Goal: Information Seeking & Learning: Learn about a topic

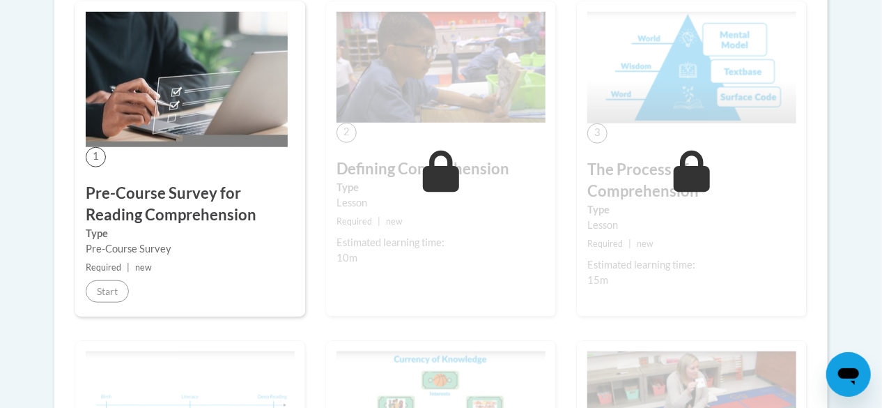
scroll to position [279, 0]
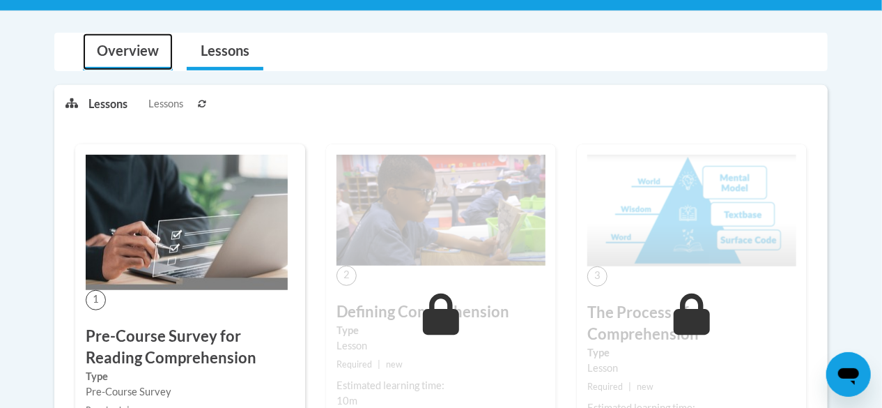
click at [131, 59] on link "Overview" at bounding box center [128, 51] width 90 height 37
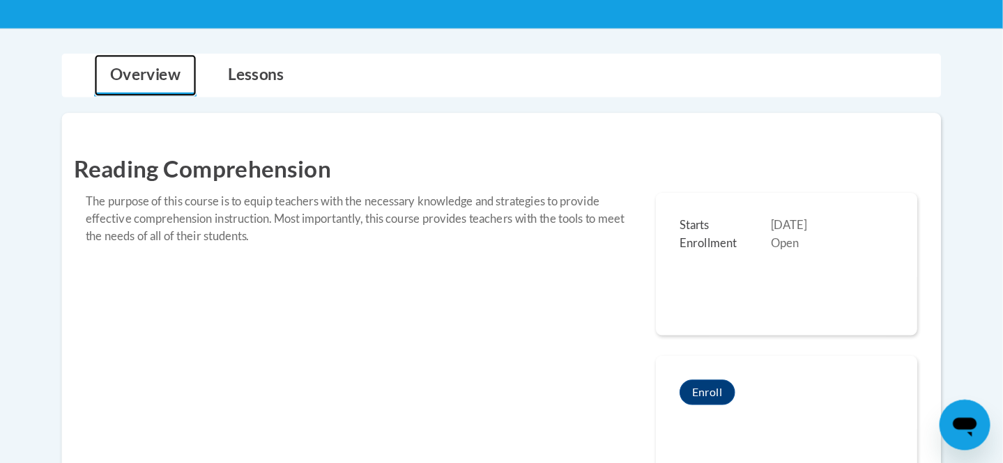
scroll to position [265, 0]
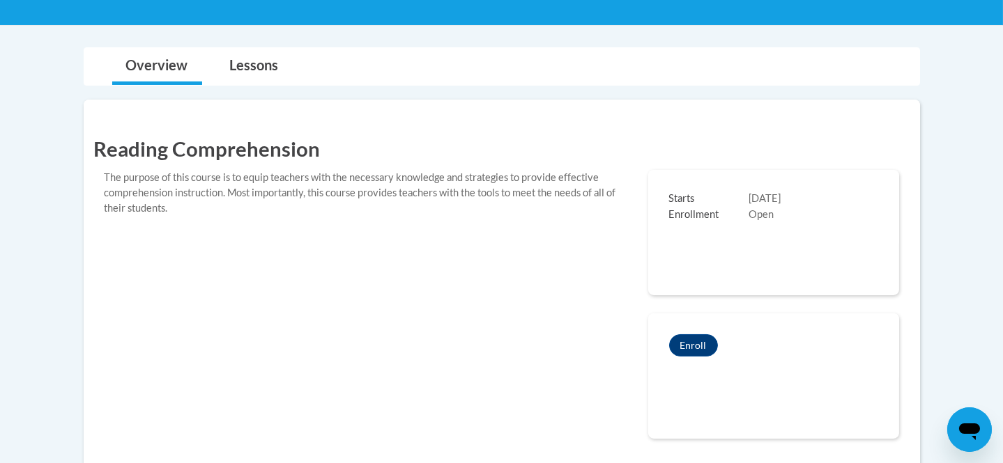
click at [245, 56] on link "Lessons" at bounding box center [254, 66] width 77 height 37
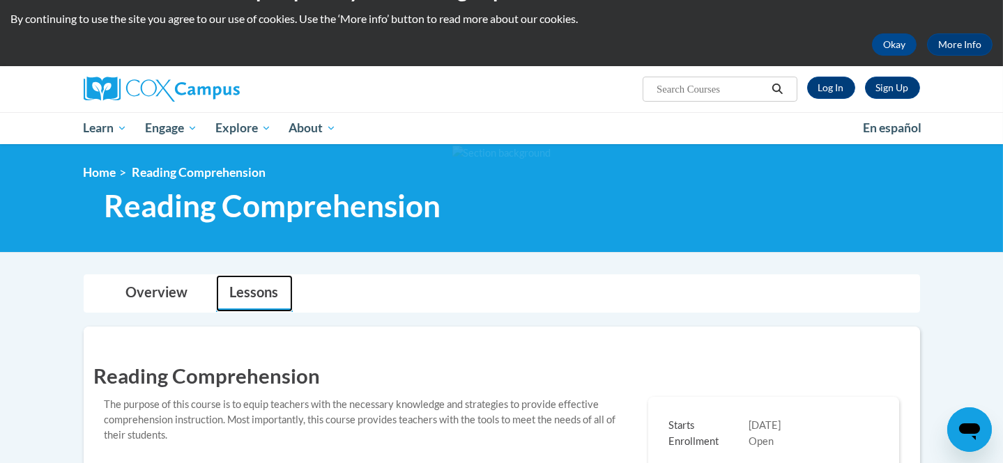
scroll to position [0, 0]
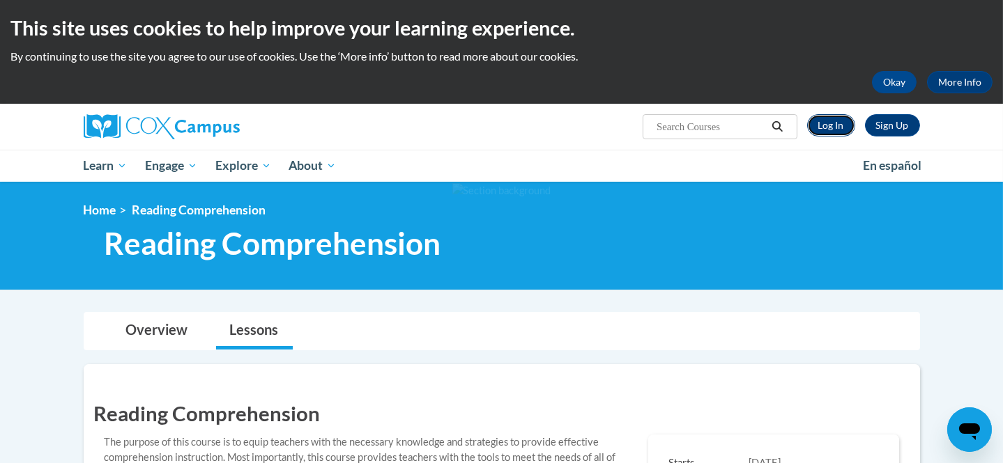
click at [837, 123] on link "Log In" at bounding box center [831, 125] width 48 height 22
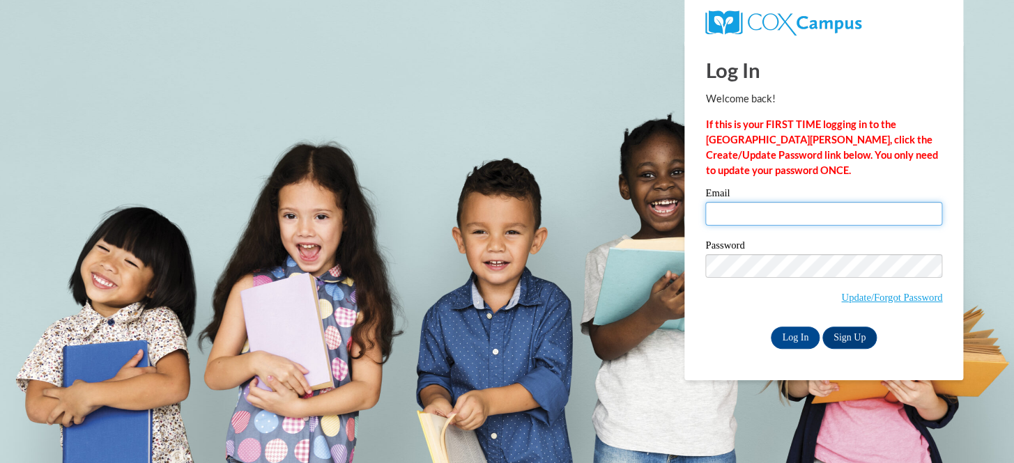
type input "[EMAIL_ADDRESS][DOMAIN_NAME]"
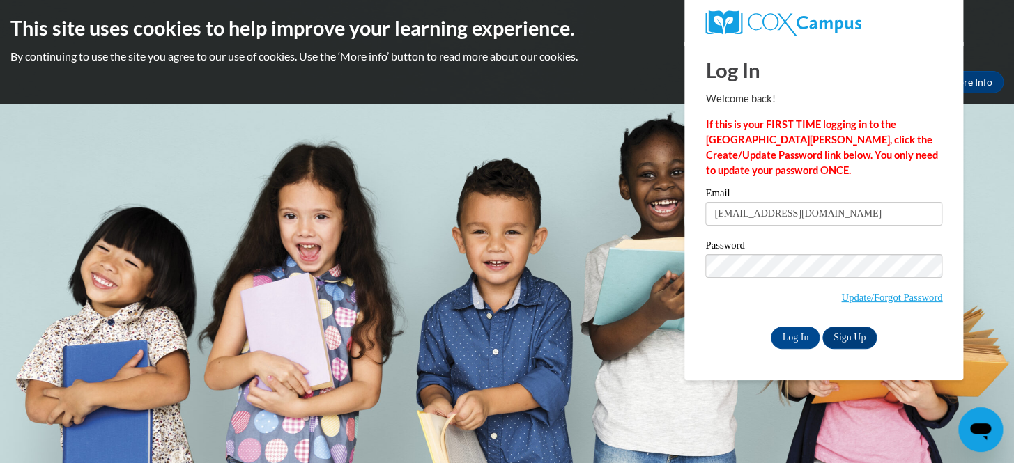
click at [771, 327] on input "Log In" at bounding box center [795, 338] width 49 height 22
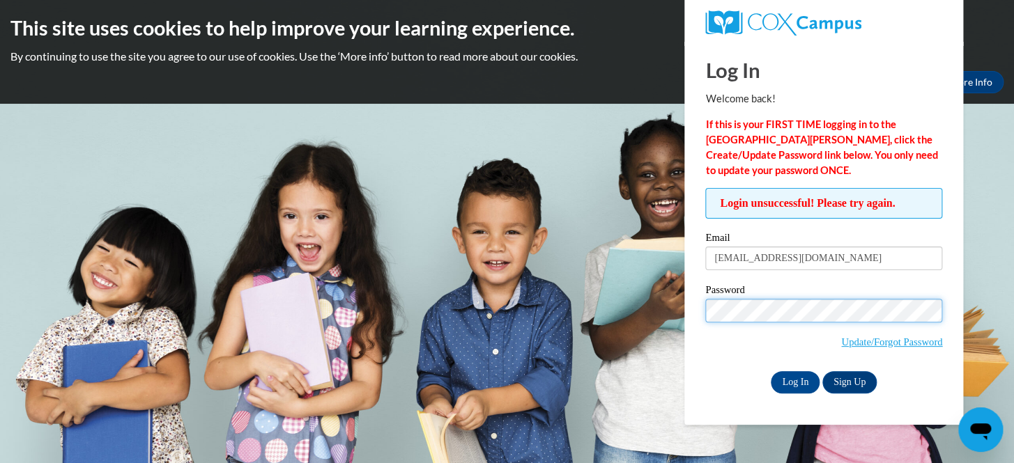
click at [771, 371] on input "Log In" at bounding box center [795, 382] width 49 height 22
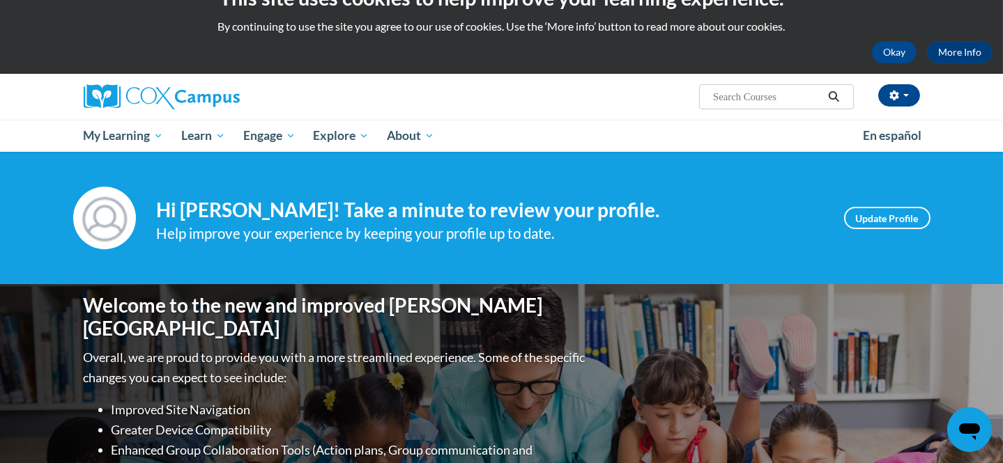
scroll to position [34, 0]
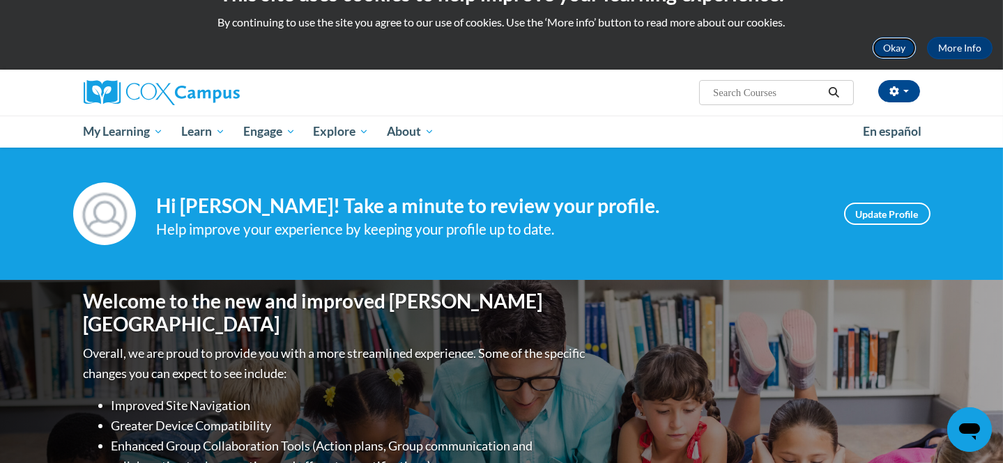
click at [879, 55] on button "Okay" at bounding box center [894, 48] width 45 height 22
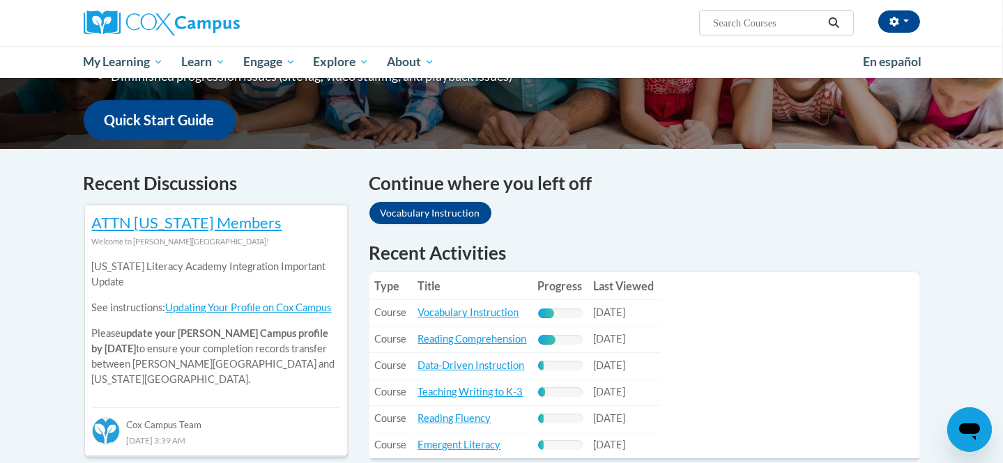
scroll to position [375, 0]
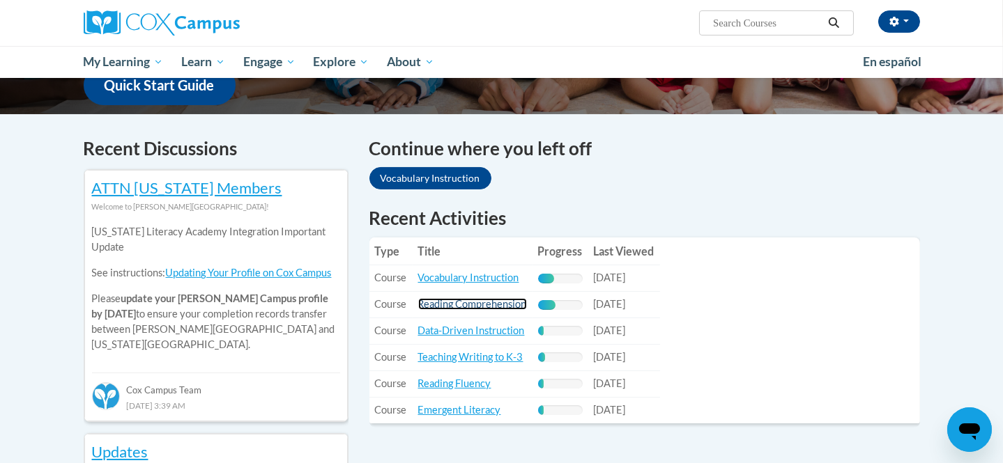
click at [481, 300] on link "Reading Comprehension" at bounding box center [472, 304] width 109 height 12
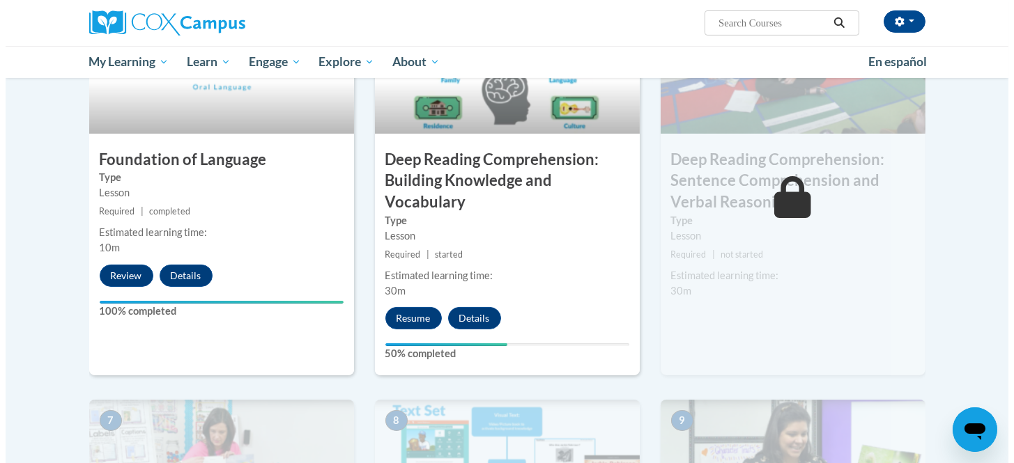
scroll to position [734, 0]
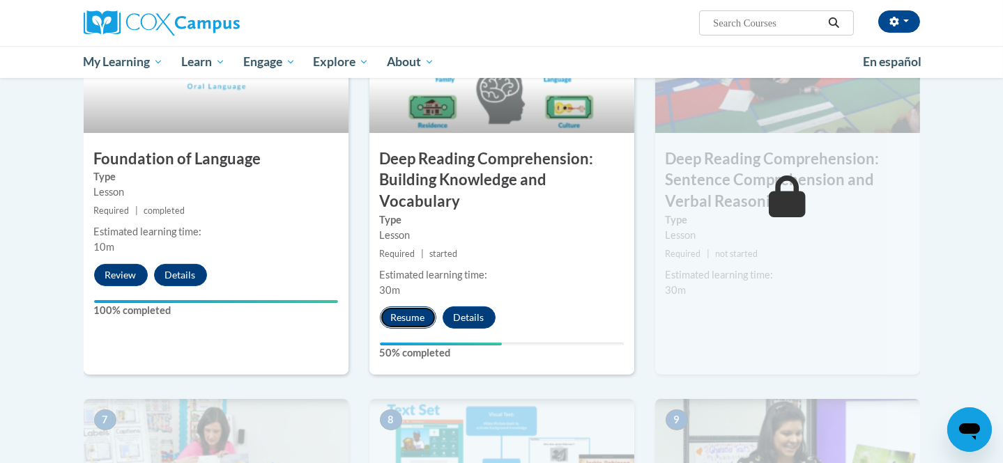
click at [399, 324] on button "Resume" at bounding box center [408, 318] width 56 height 22
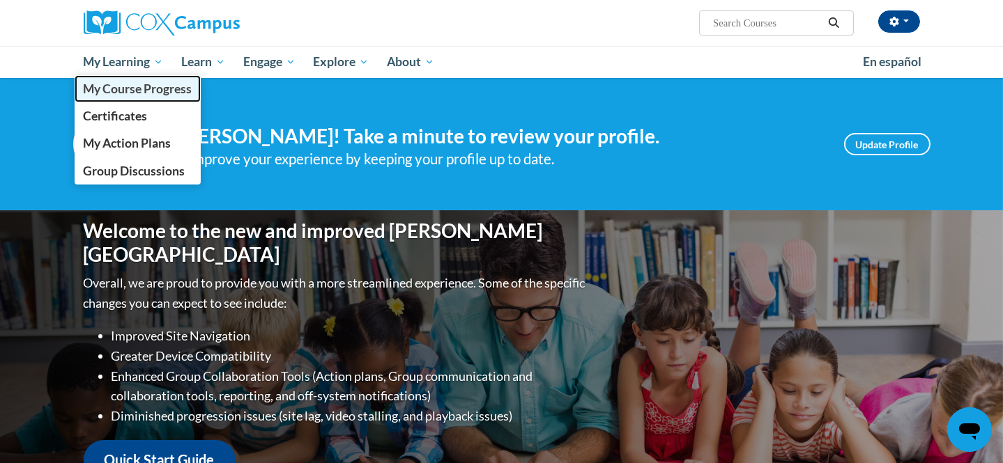
click at [146, 91] on span "My Course Progress" at bounding box center [137, 89] width 109 height 15
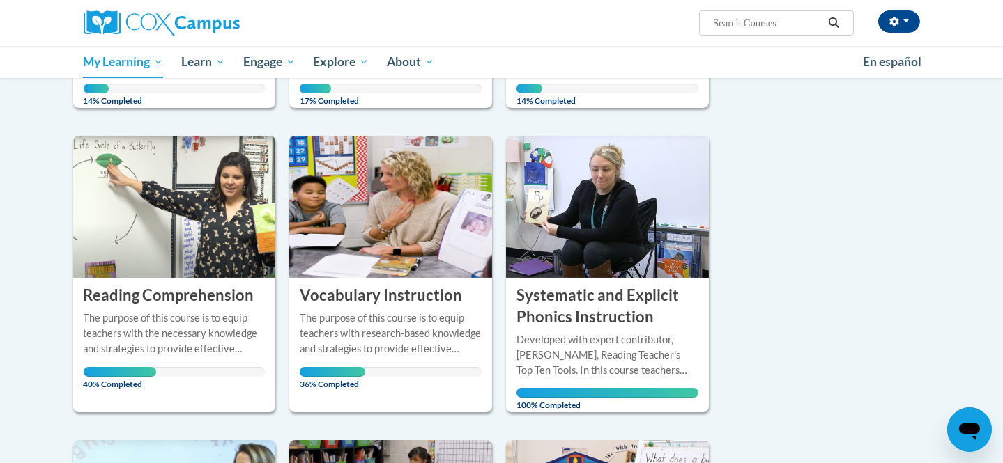
scroll to position [500, 0]
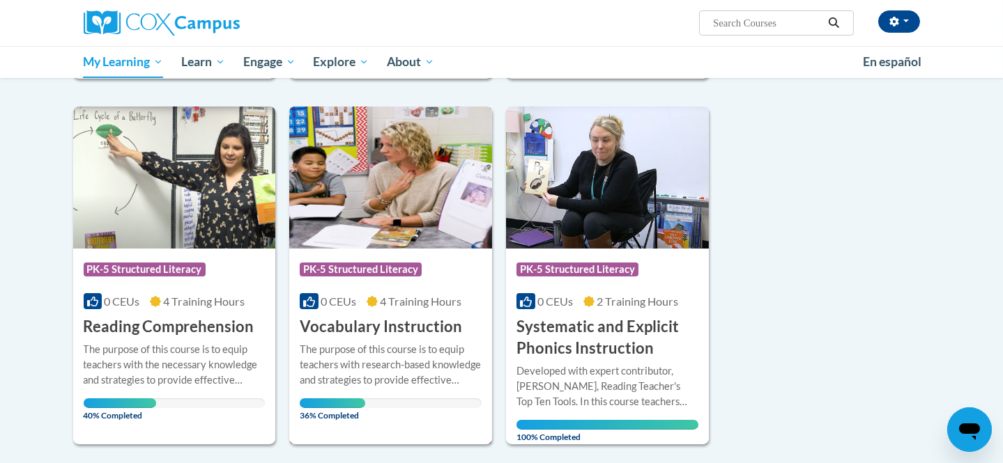
click at [389, 302] on span "4 Training Hours" at bounding box center [421, 301] width 82 height 13
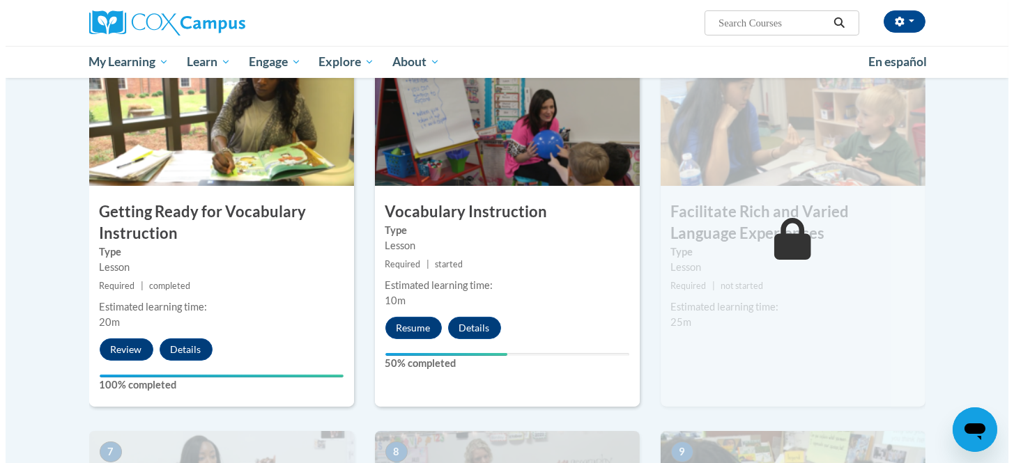
scroll to position [729, 0]
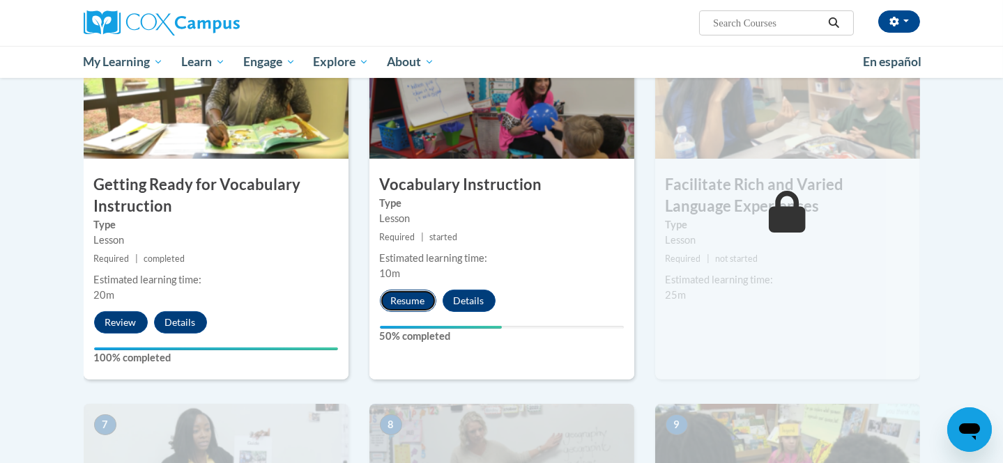
click at [408, 300] on button "Resume" at bounding box center [408, 301] width 56 height 22
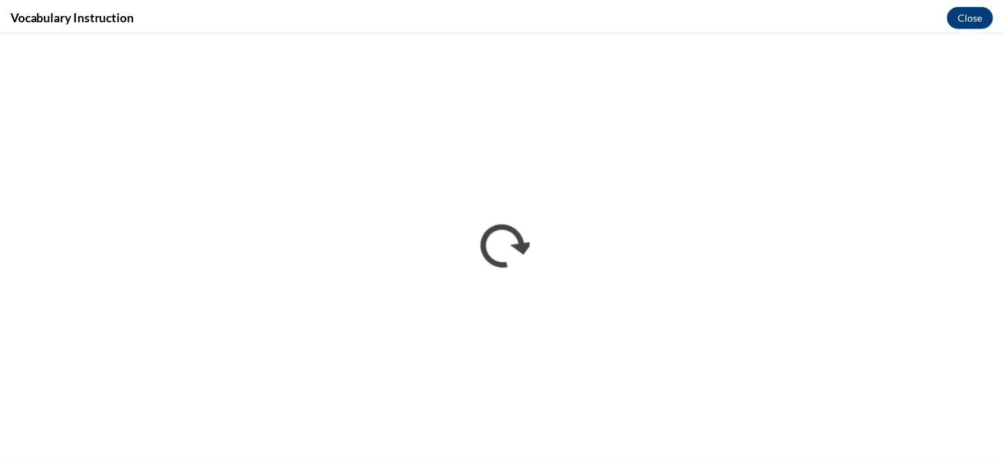
scroll to position [0, 0]
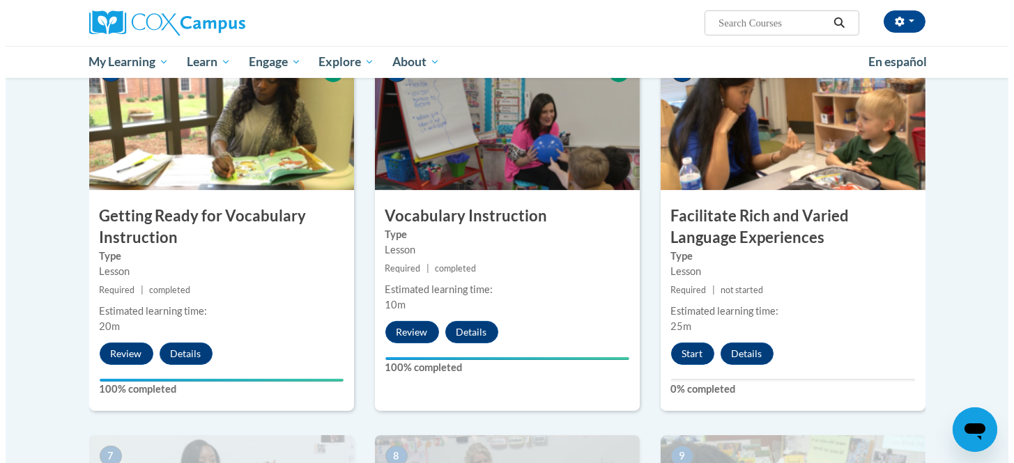
scroll to position [699, 0]
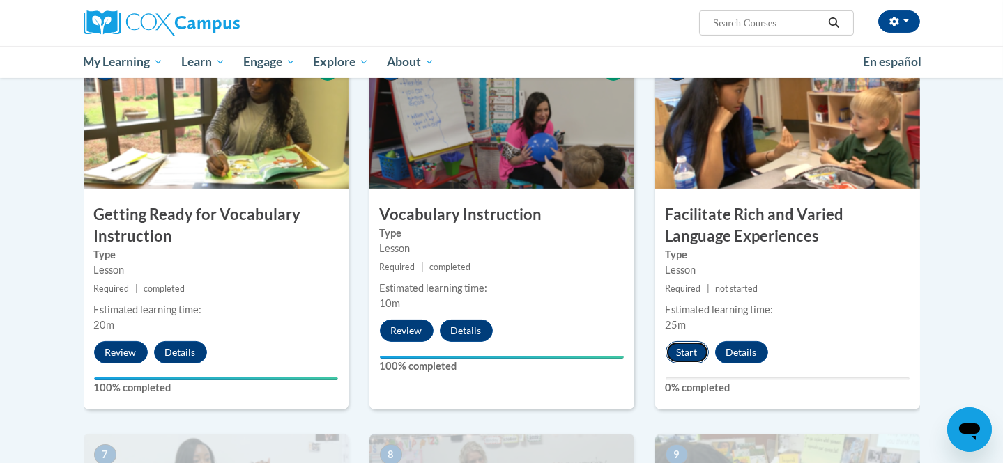
click at [698, 344] on button "Start" at bounding box center [686, 352] width 43 height 22
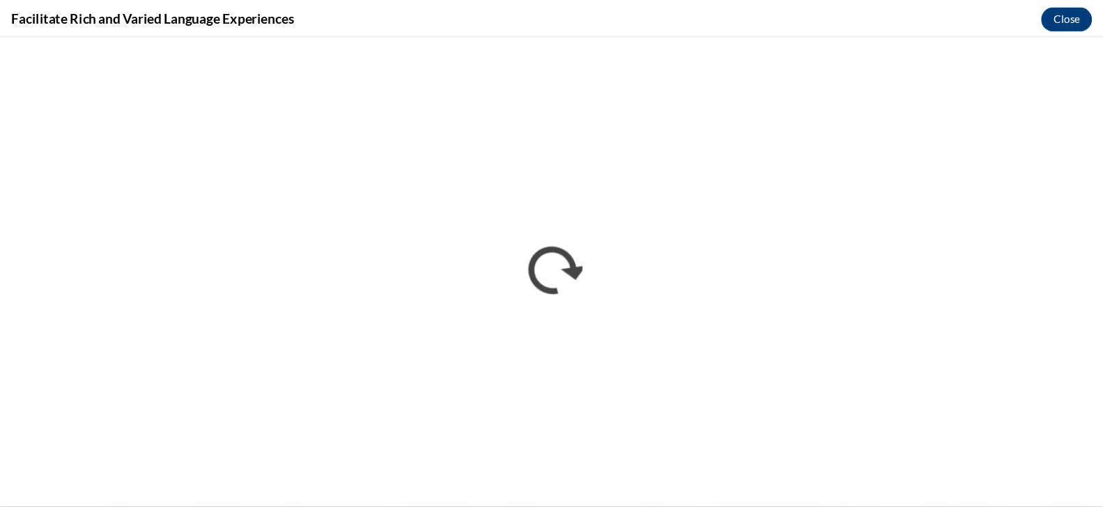
scroll to position [698, 0]
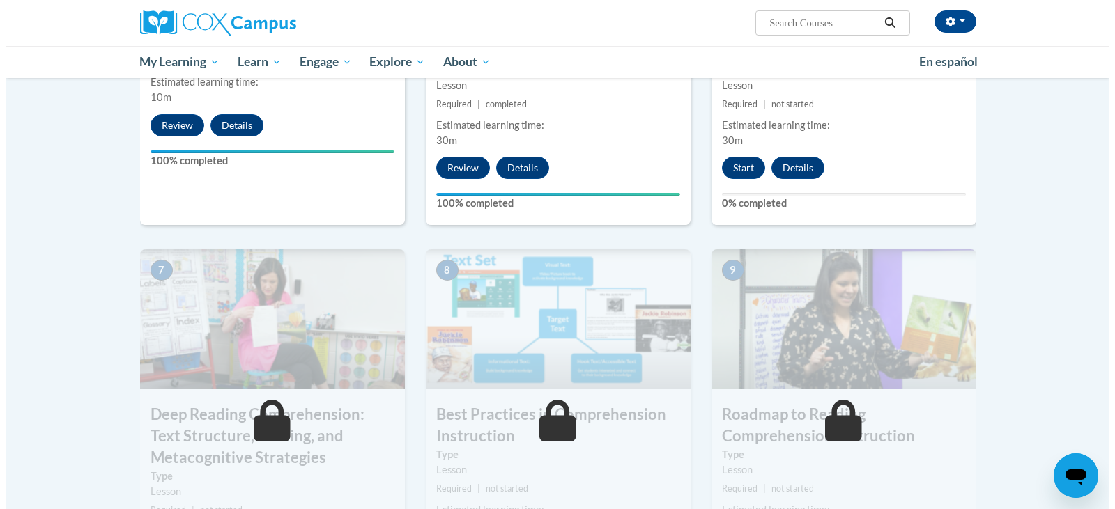
scroll to position [884, 0]
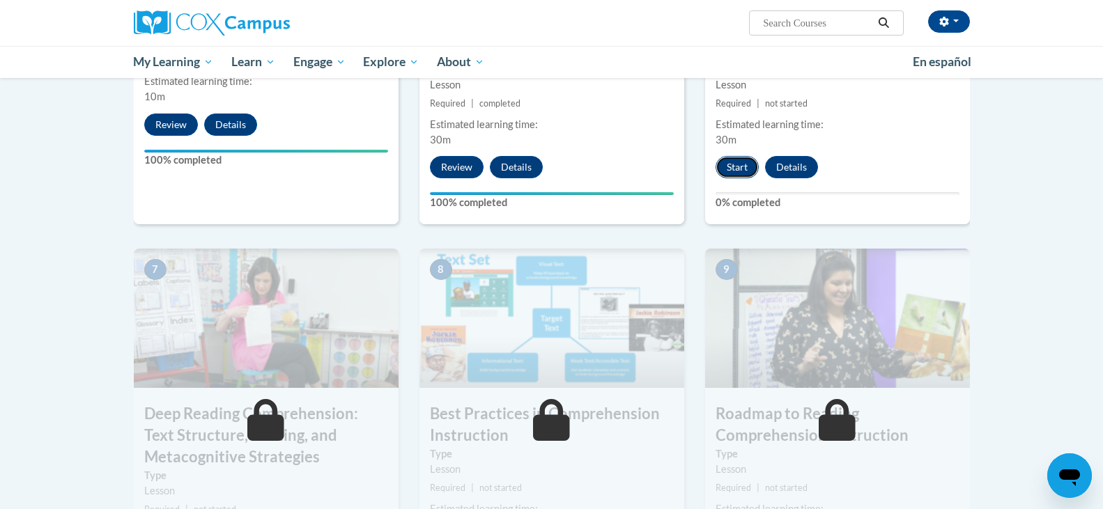
click at [732, 177] on button "Start" at bounding box center [737, 167] width 43 height 22
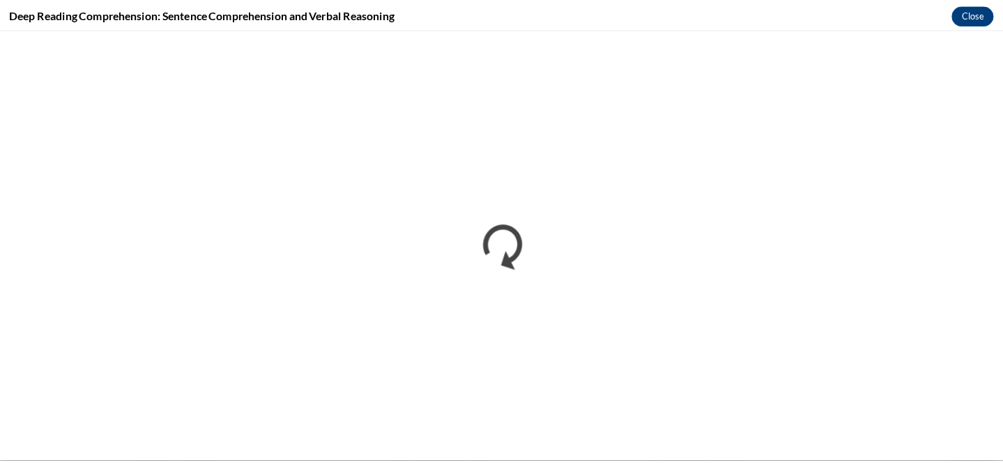
scroll to position [883, 0]
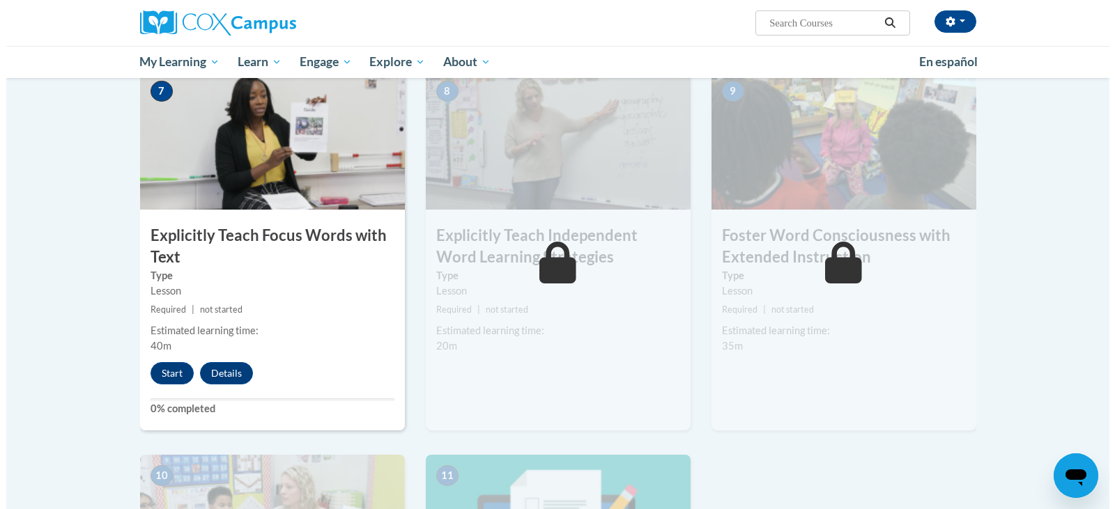
scroll to position [1067, 0]
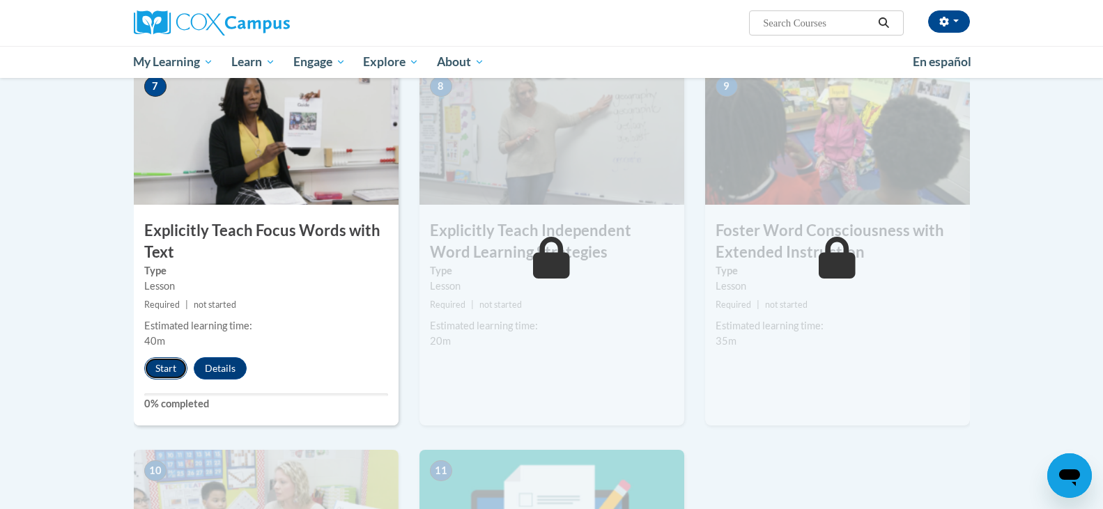
click at [164, 357] on button "Start" at bounding box center [165, 368] width 43 height 22
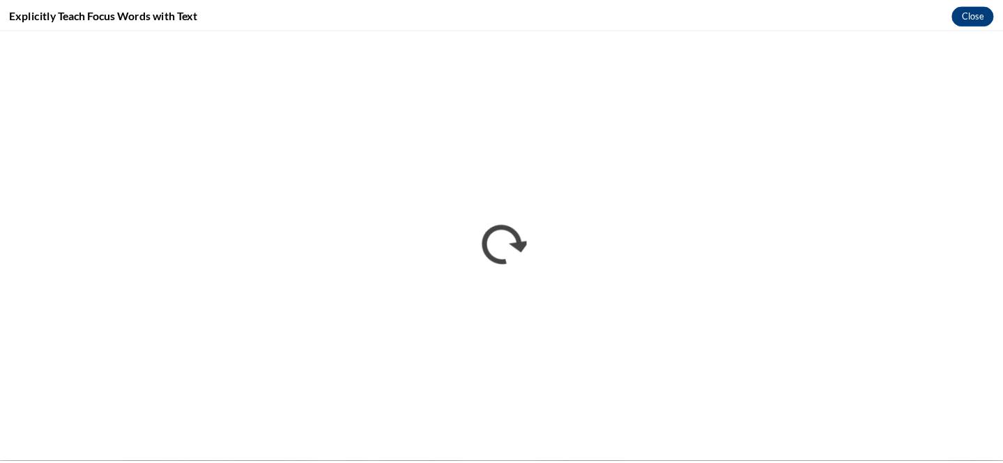
scroll to position [0, 0]
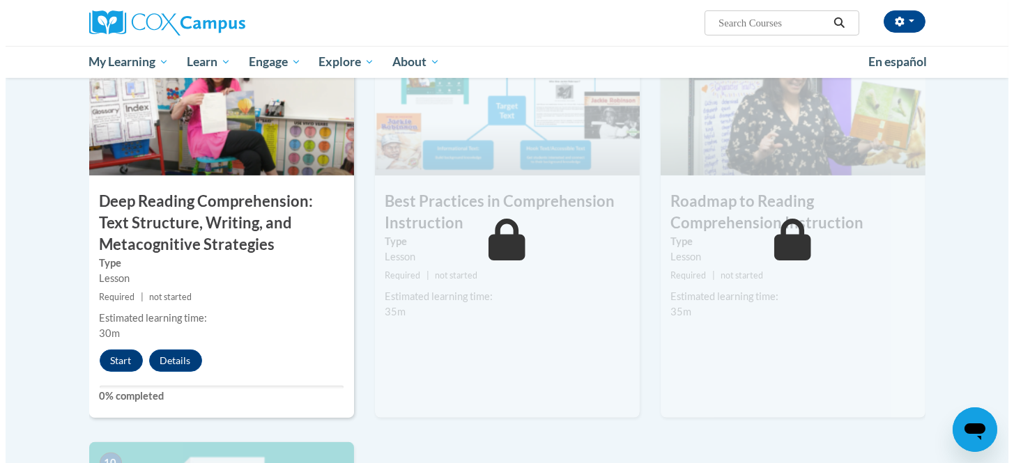
scroll to position [1203, 0]
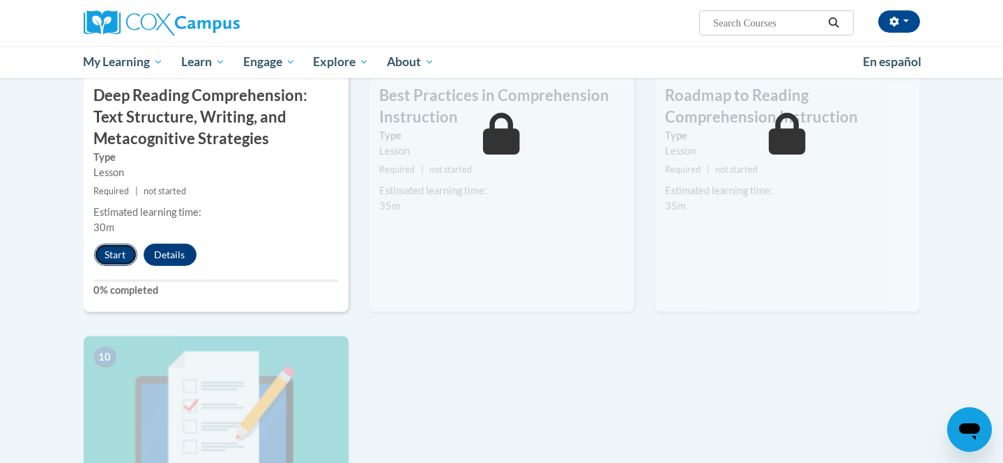
click at [109, 253] on button "Start" at bounding box center [115, 255] width 43 height 22
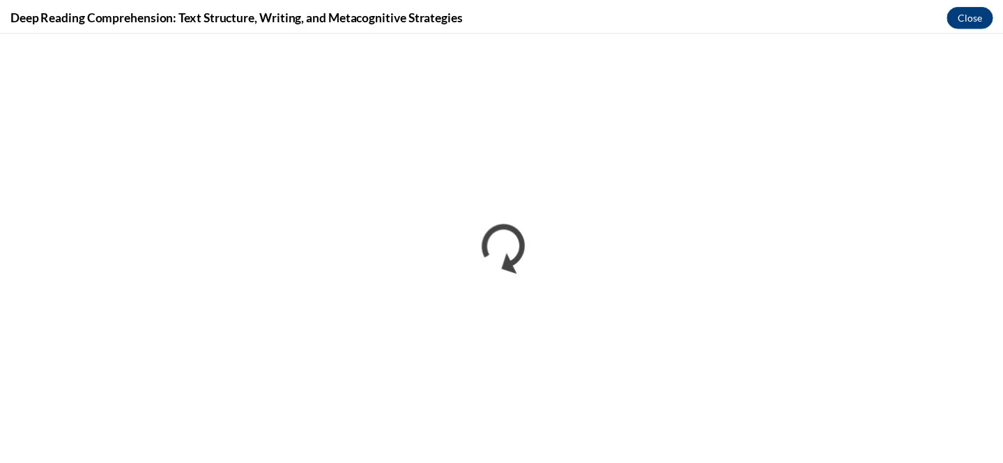
scroll to position [0, 0]
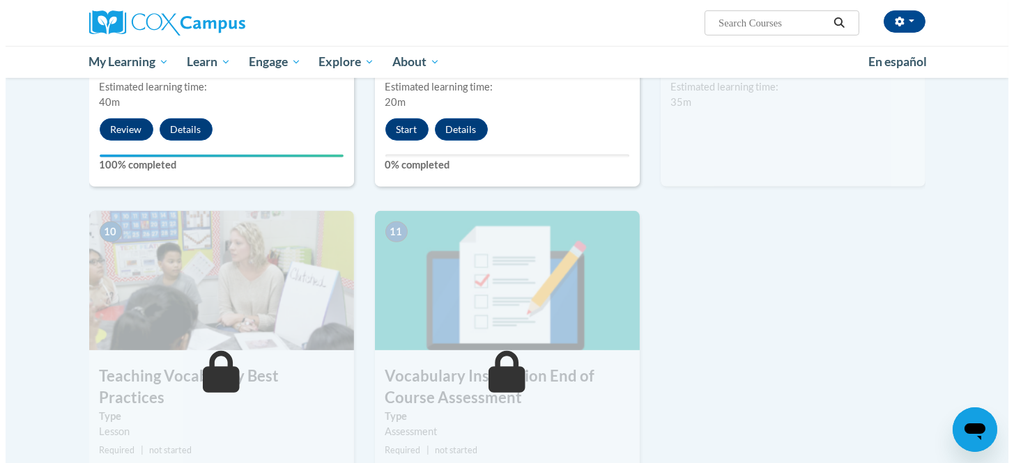
scroll to position [1285, 0]
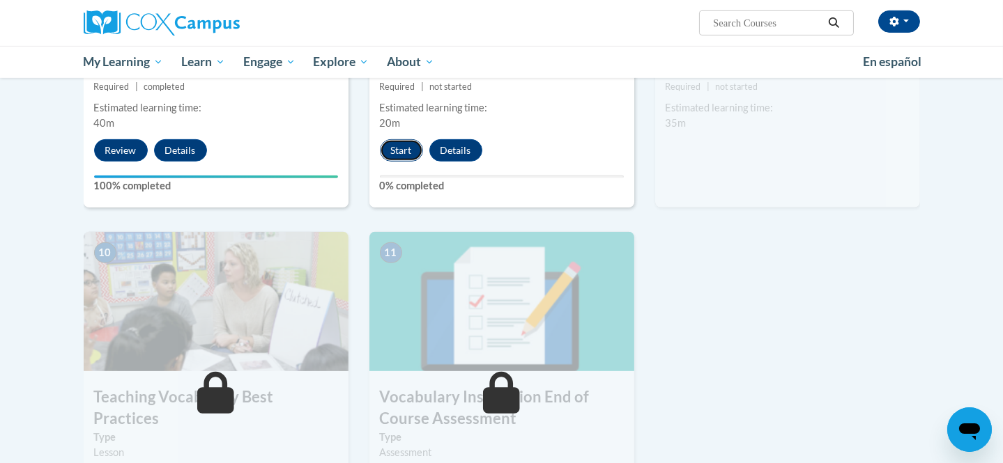
click at [387, 140] on button "Start" at bounding box center [401, 150] width 43 height 22
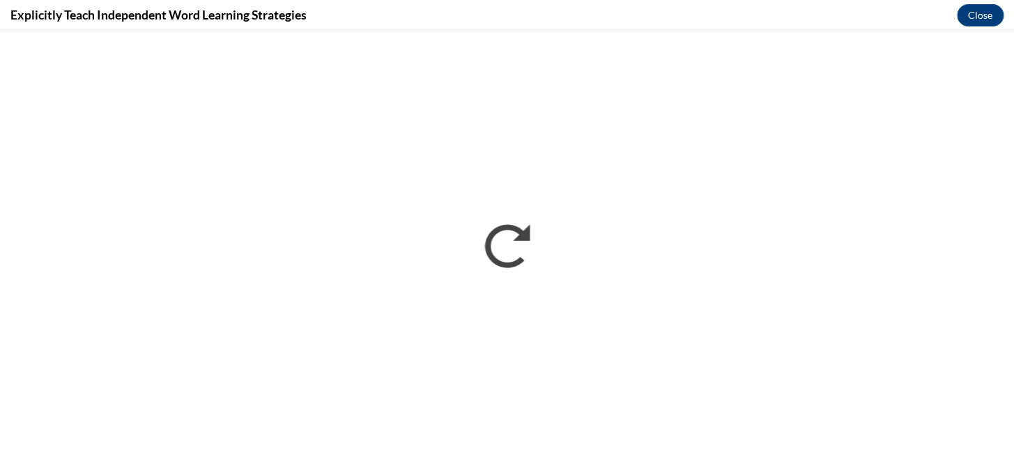
scroll to position [0, 0]
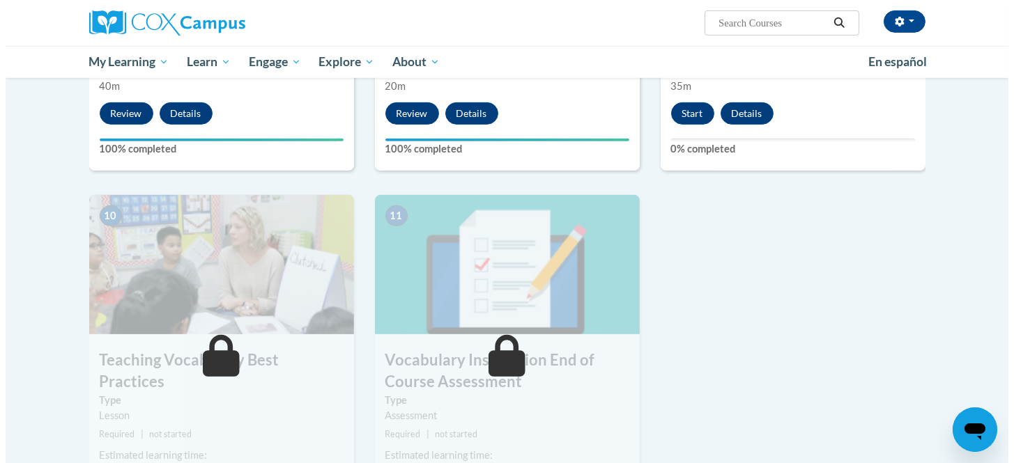
scroll to position [1320, 0]
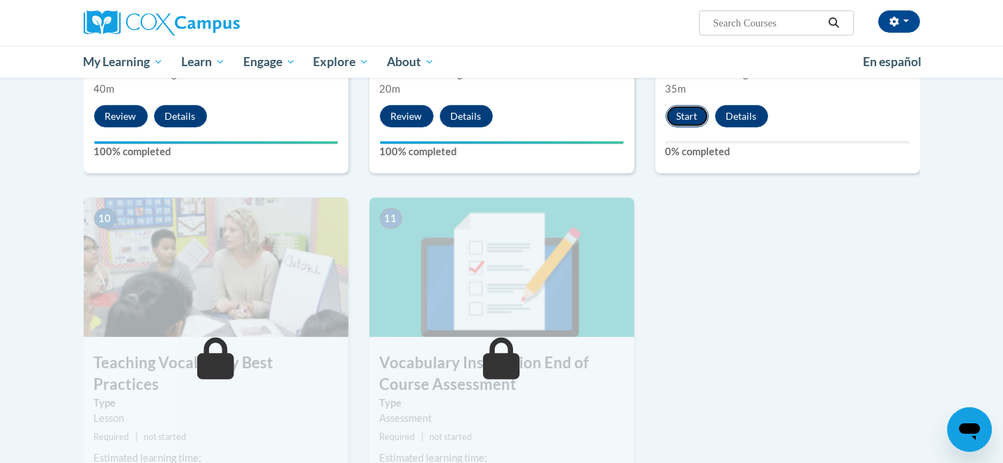
click at [686, 124] on button "Start" at bounding box center [686, 116] width 43 height 22
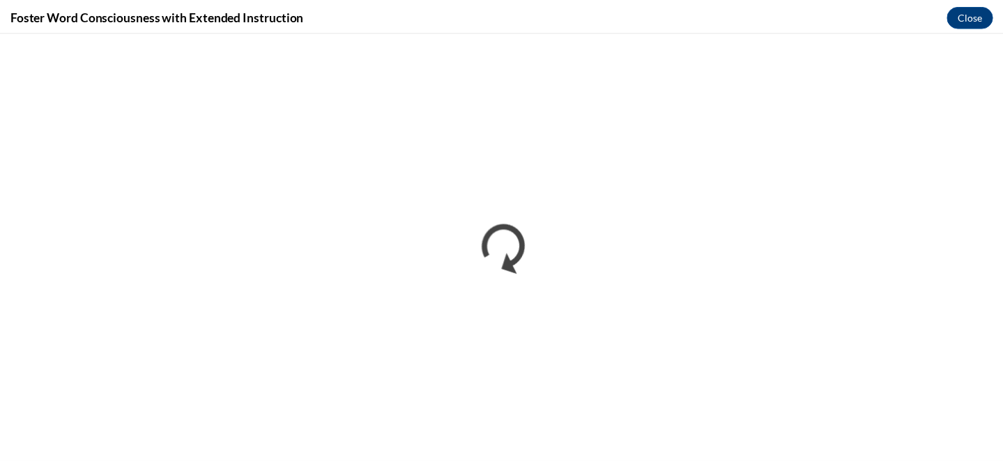
scroll to position [0, 0]
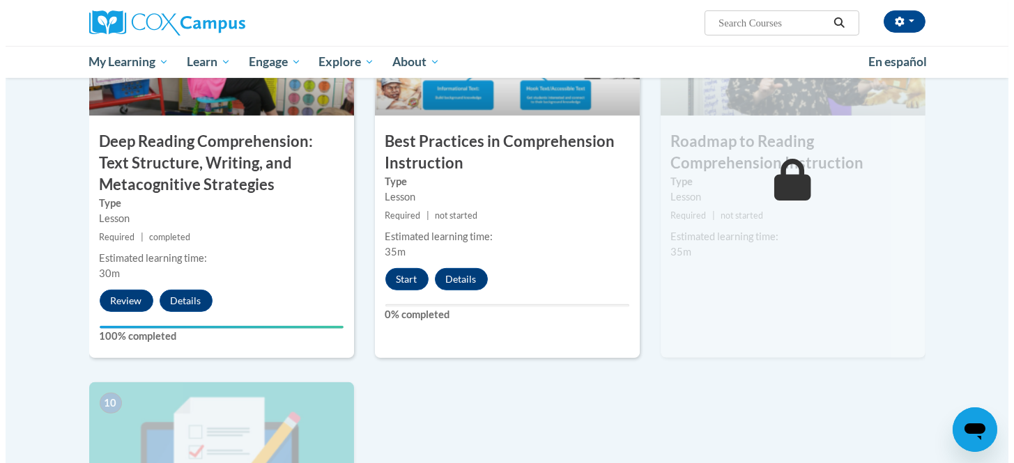
scroll to position [1214, 0]
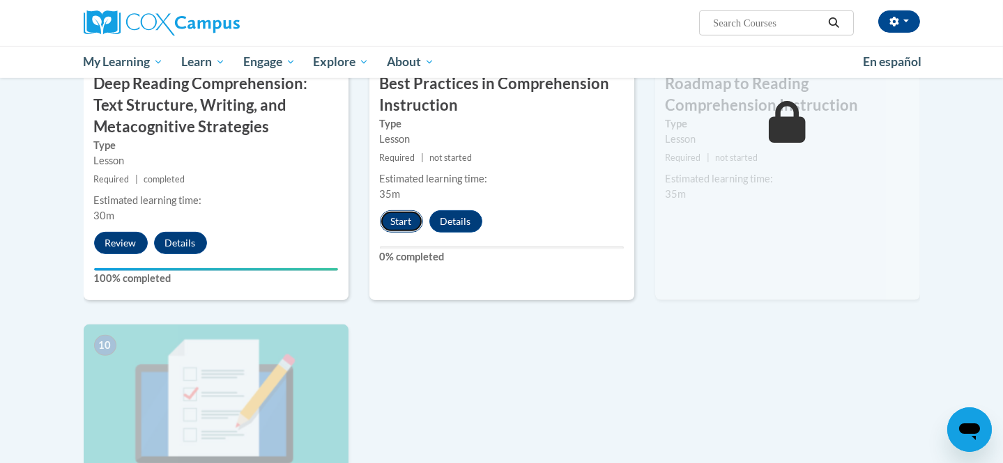
click at [405, 222] on button "Start" at bounding box center [401, 221] width 43 height 22
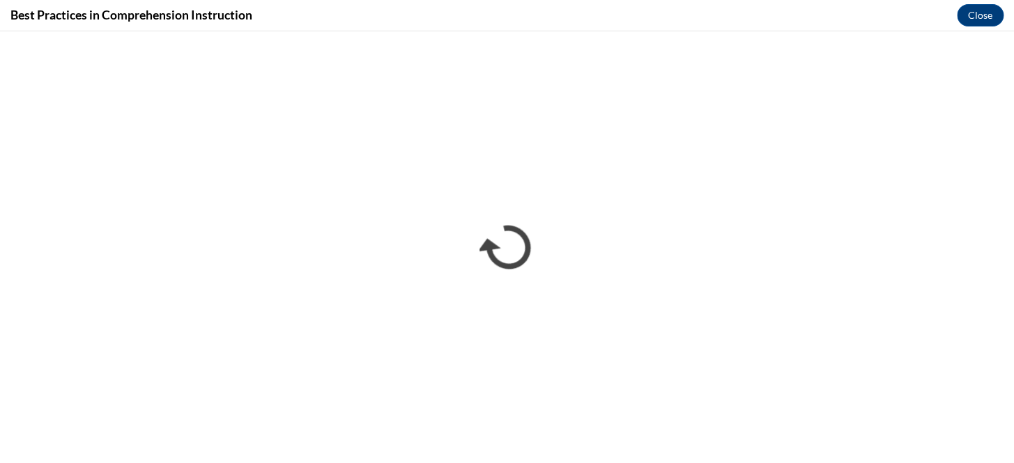
scroll to position [0, 0]
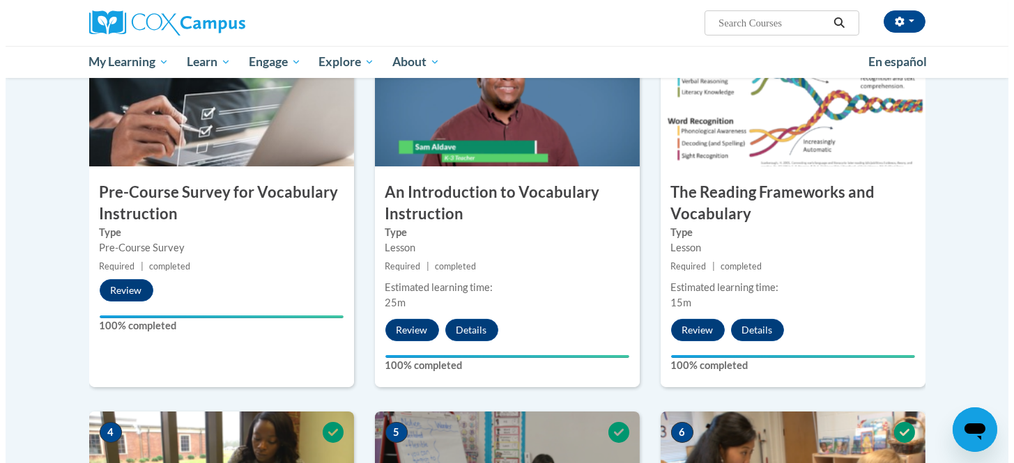
scroll to position [1519, 0]
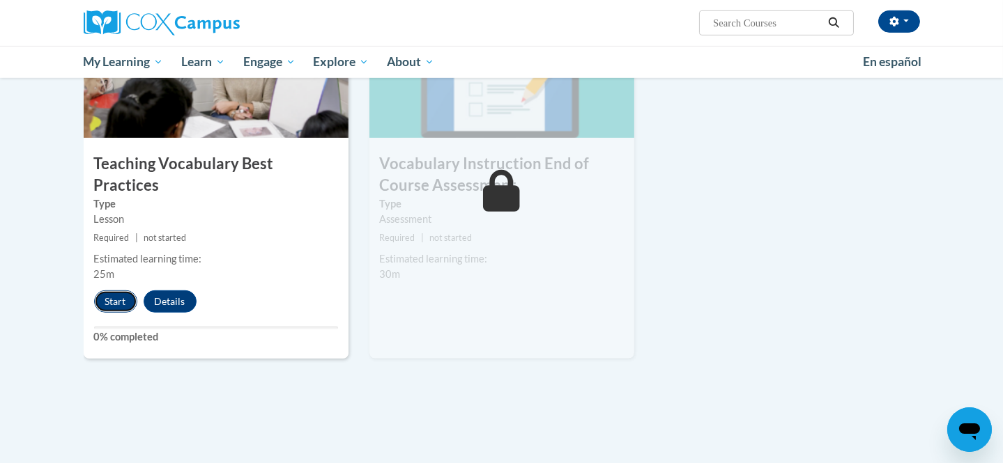
click at [121, 291] on button "Start" at bounding box center [115, 302] width 43 height 22
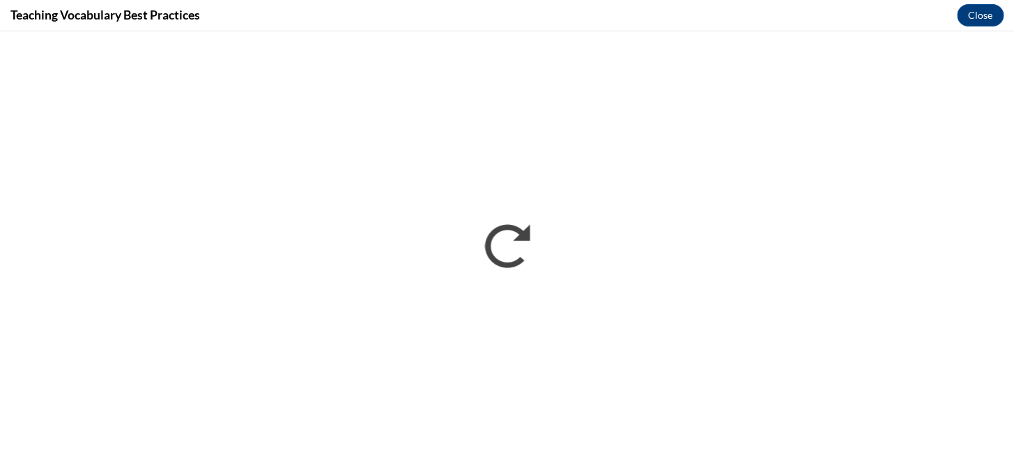
scroll to position [0, 0]
